Goal: Book appointment/travel/reservation

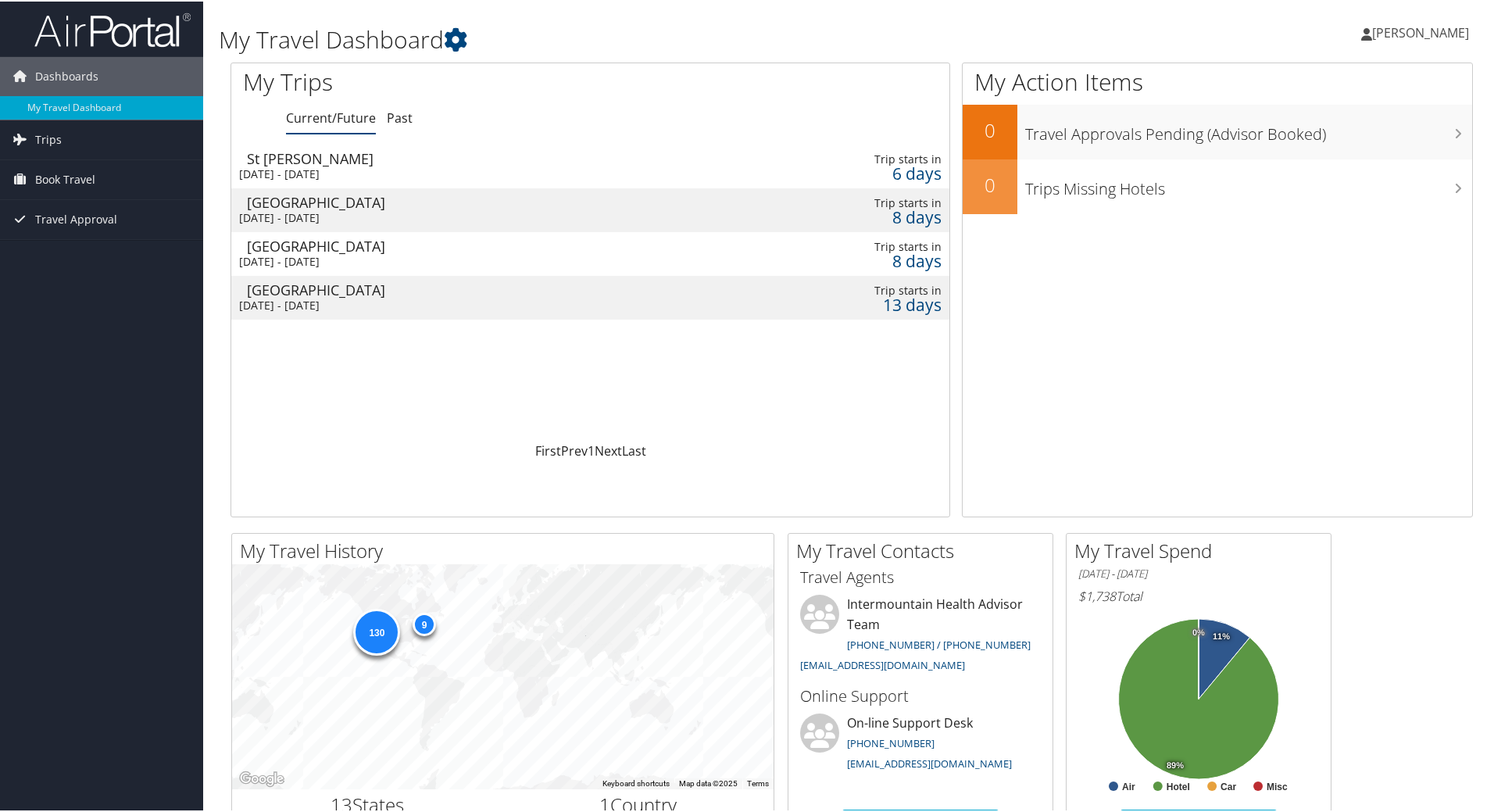
click at [567, 246] on div "Las Vegas" at bounding box center [465, 244] width 436 height 14
click at [389, 209] on div "[DATE] - [DATE]" at bounding box center [456, 216] width 436 height 14
click at [495, 261] on div "[DATE] - [DATE]" at bounding box center [456, 260] width 436 height 14
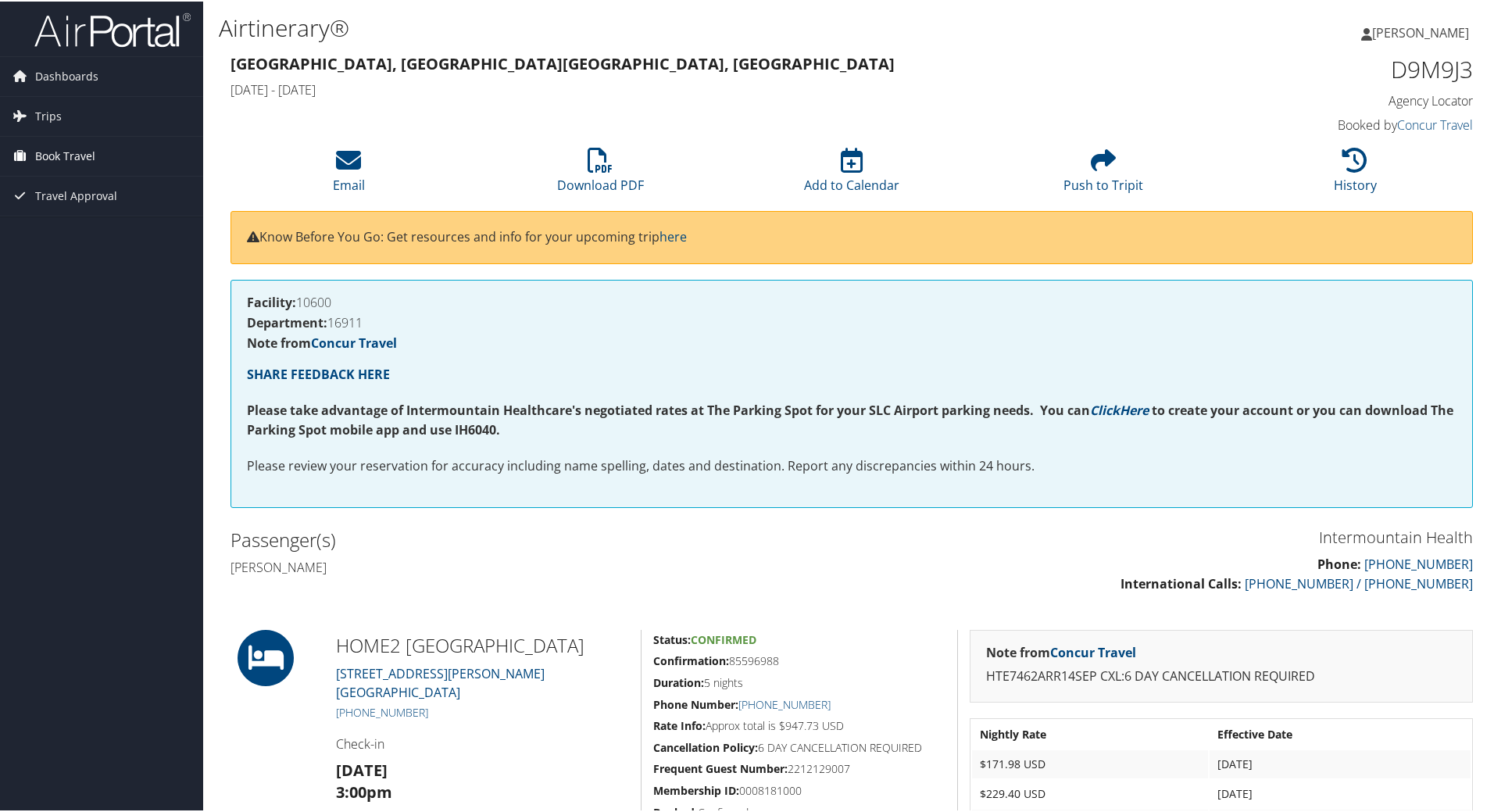
click at [58, 157] on span "Book Travel" at bounding box center [65, 155] width 60 height 39
click at [94, 236] on link "Book/Manage Online Trips" at bounding box center [101, 232] width 203 height 23
